Goal: Navigation & Orientation: Find specific page/section

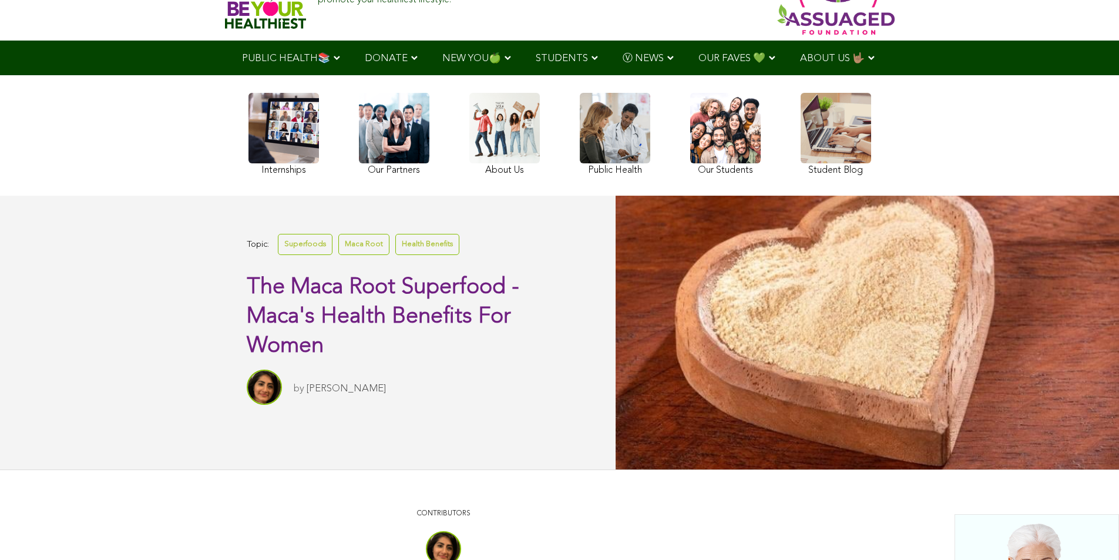
scroll to position [61, 0]
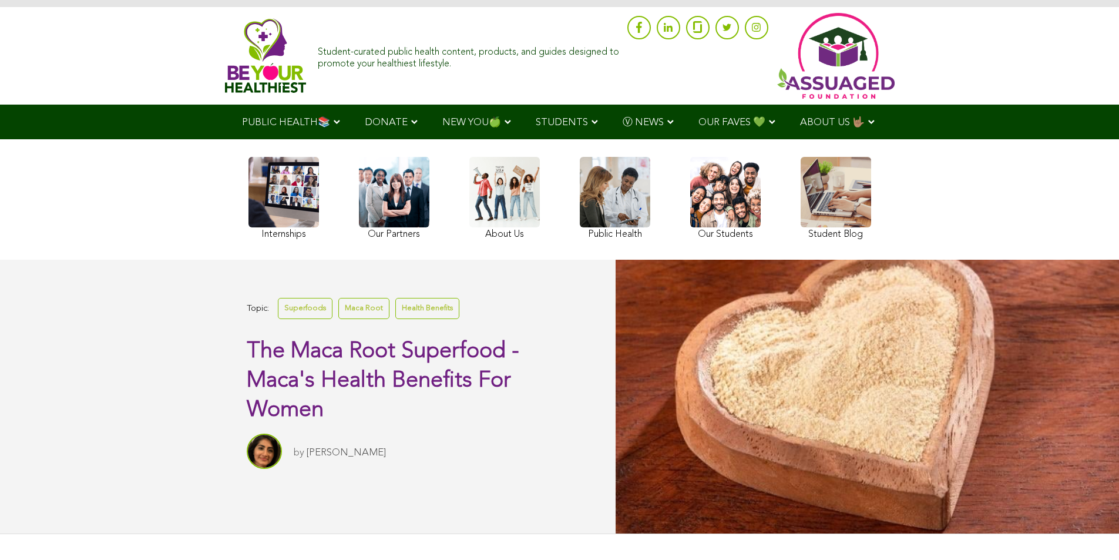
click at [266, 139] on ul "PUBLIC HEALTH📚 YouTube Our Rap Song Immunity Precautions DONATE via Venmo via P…" at bounding box center [560, 122] width 660 height 35
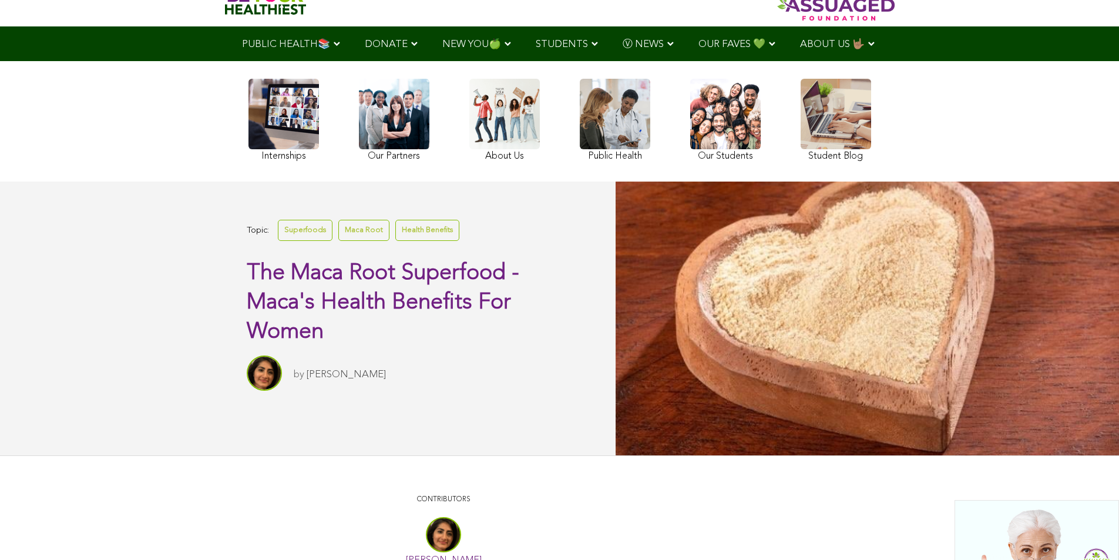
scroll to position [92, 0]
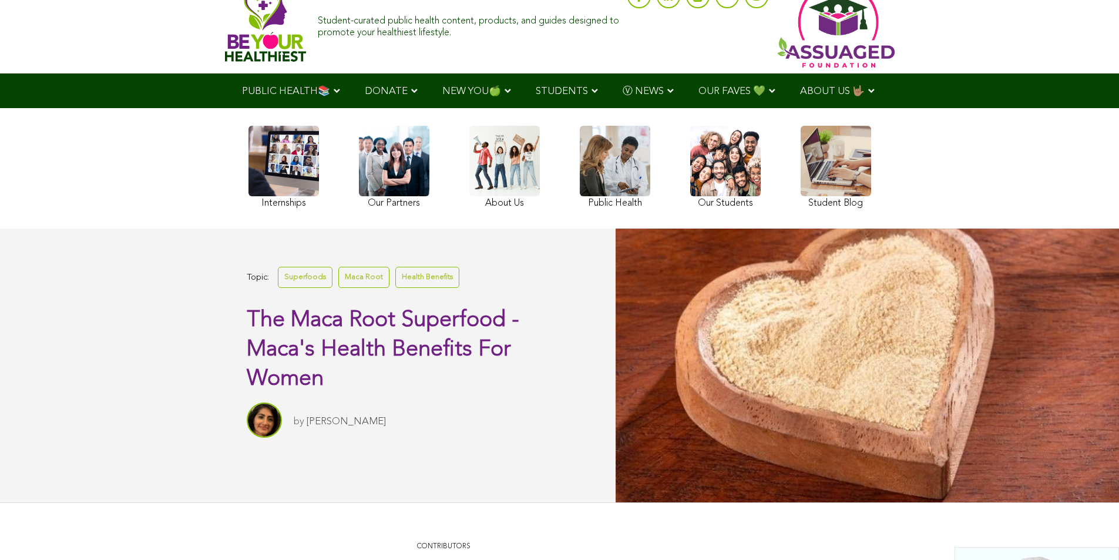
click at [690, 199] on link at bounding box center [725, 169] width 70 height 86
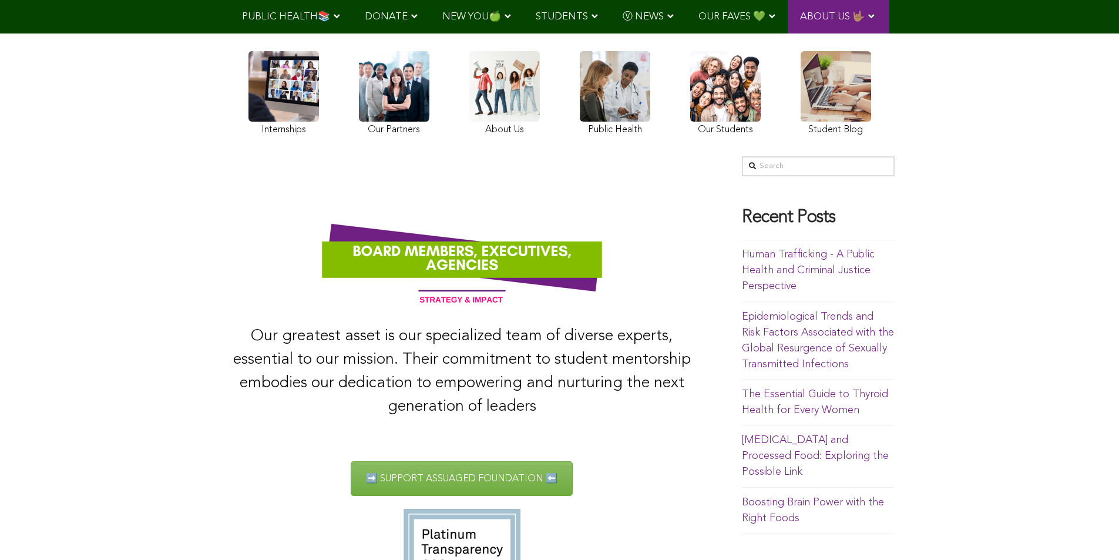
scroll to position [75, 0]
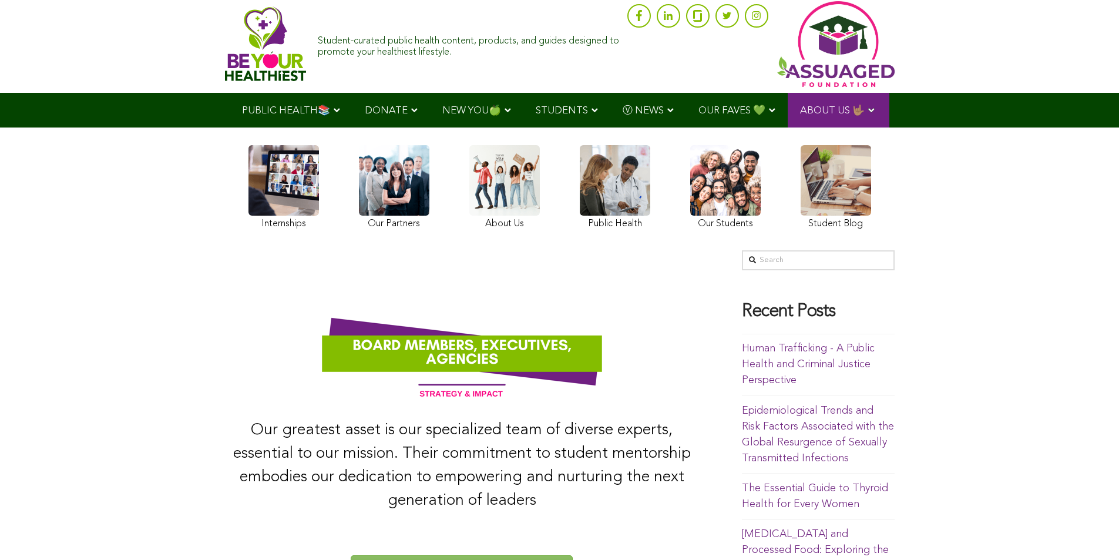
click at [359, 219] on link at bounding box center [394, 189] width 70 height 88
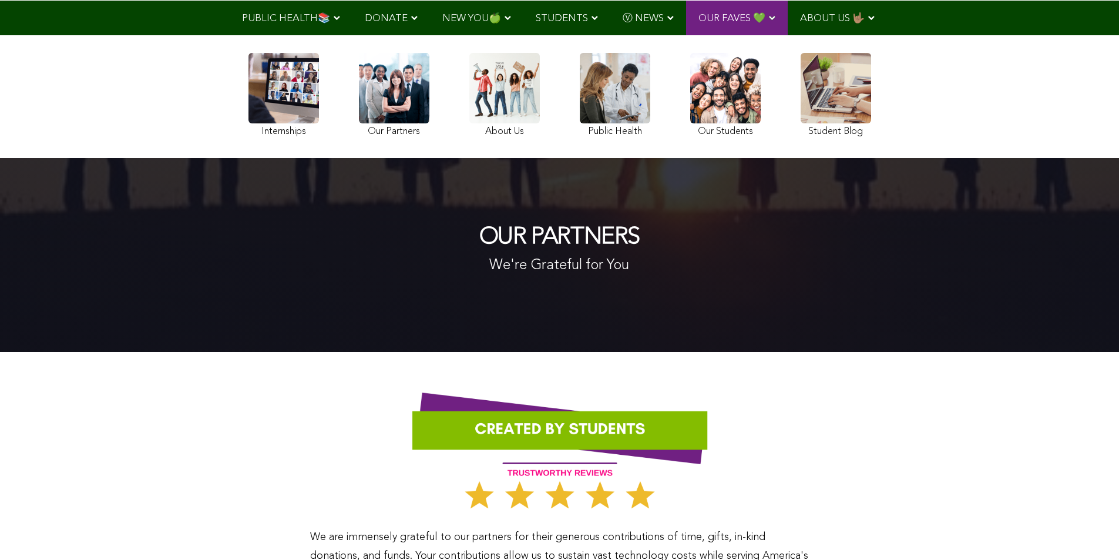
scroll to position [112, 0]
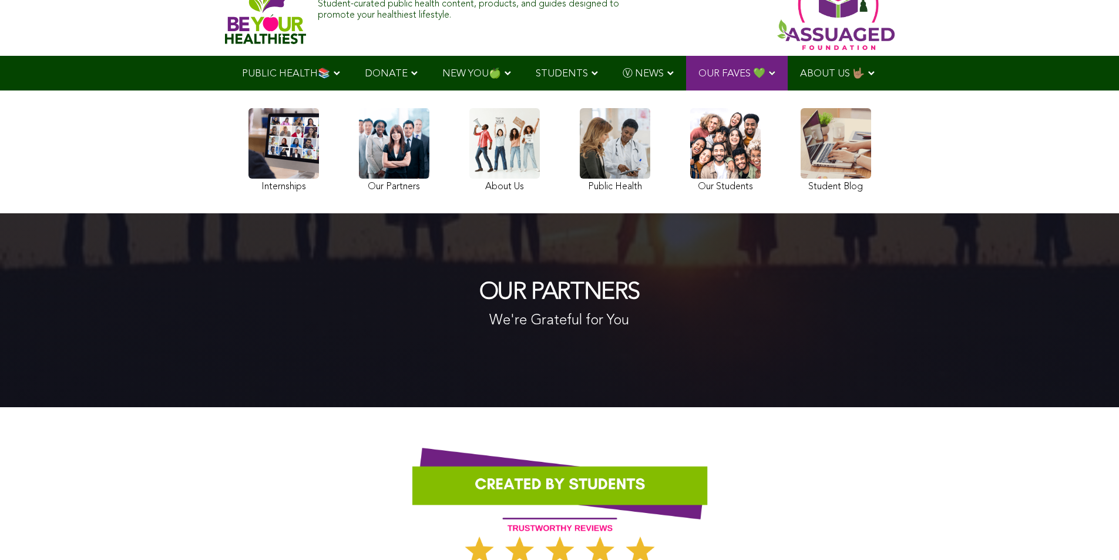
click at [690, 180] on link at bounding box center [725, 152] width 70 height 88
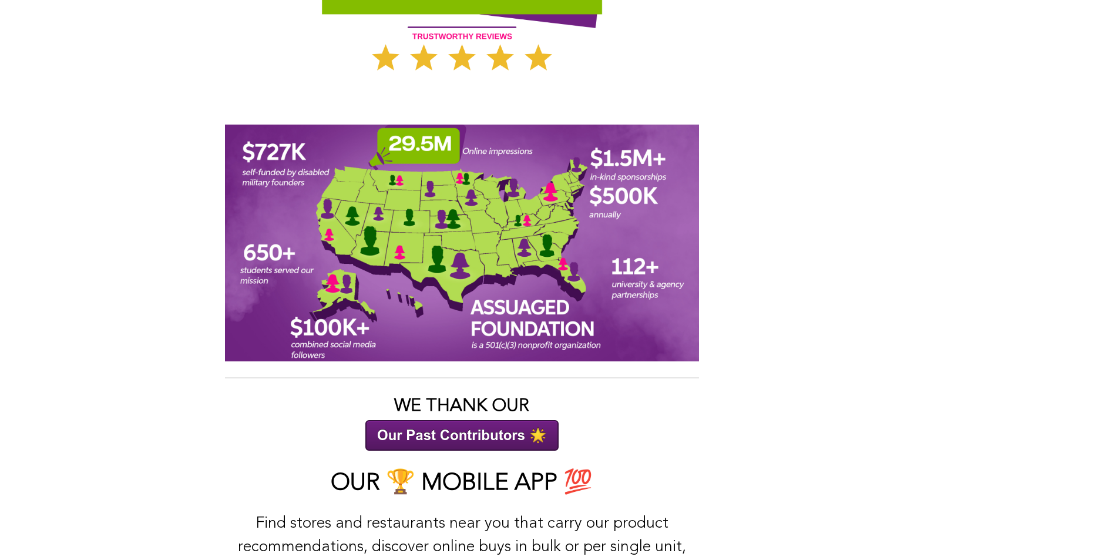
scroll to position [1445, 0]
